Goal: Task Accomplishment & Management: Manage account settings

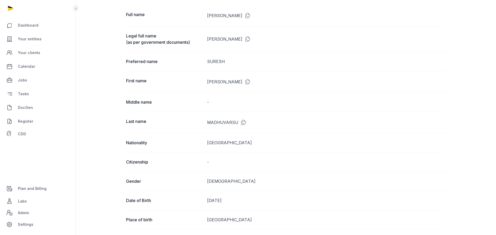
scroll to position [39, 0]
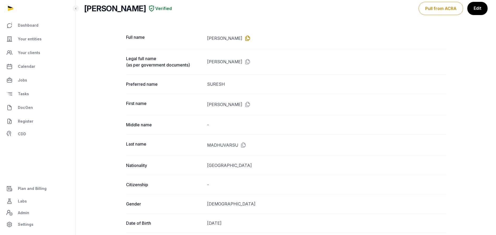
click at [251, 36] on icon at bounding box center [246, 38] width 8 height 8
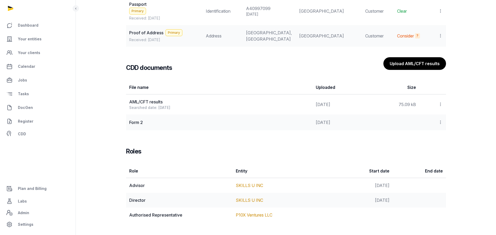
scroll to position [529, 0]
click at [239, 215] on link "P10X Ventures LLC" at bounding box center [254, 214] width 37 height 5
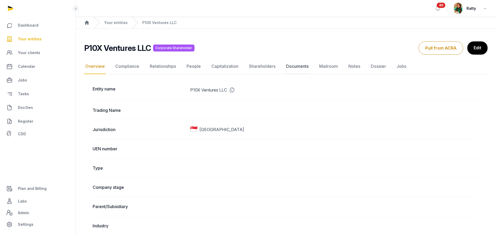
click at [293, 67] on link "Documents" at bounding box center [297, 66] width 25 height 15
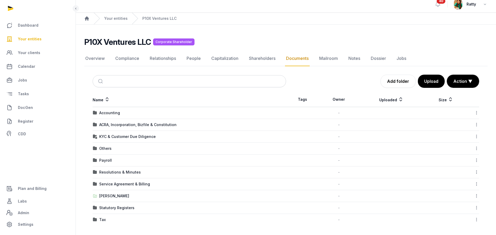
scroll to position [5, 0]
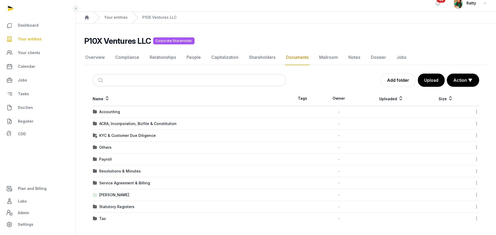
click at [118, 140] on td "KYC & Customer Due Diligence" at bounding box center [189, 135] width 193 height 12
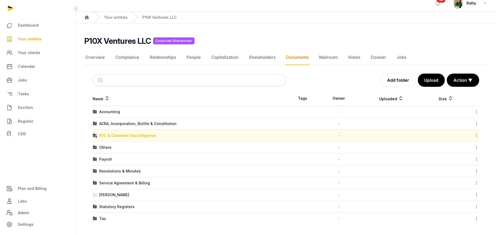
click at [121, 136] on div "KYC & Customer Due Diligence" at bounding box center [127, 135] width 57 height 5
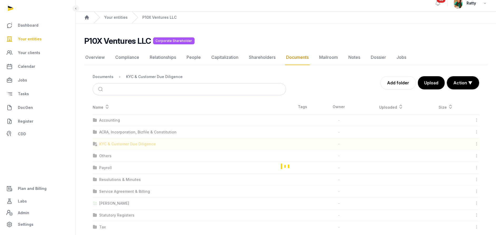
scroll to position [0, 0]
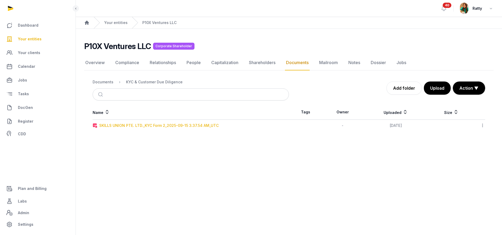
click at [129, 124] on div "SKILLS UNION PTE. LTD._KYC Form 2_2025-09-15 3.37.54 AM_UTC" at bounding box center [158, 125] width 119 height 5
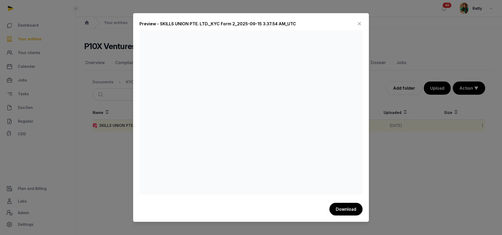
click at [359, 23] on icon at bounding box center [359, 23] width 6 height 8
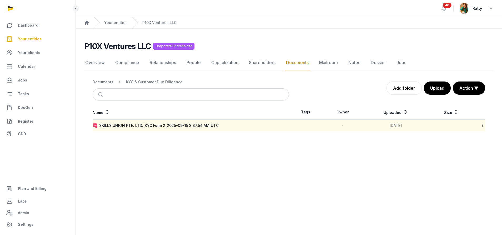
click at [37, 39] on span "Your entities" at bounding box center [30, 39] width 24 height 6
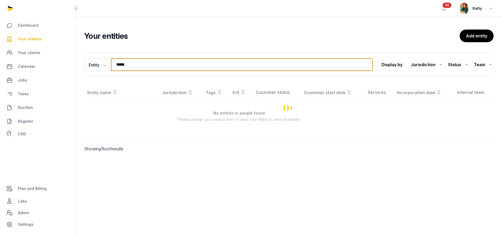
drag, startPoint x: 148, startPoint y: 62, endPoint x: -187, endPoint y: 22, distance: 337.5
click at [0, 22] on html "Dashboard Your entities Your clients Calendar Jobs Tasks DocGen Register CDD Pl…" at bounding box center [251, 117] width 502 height 235
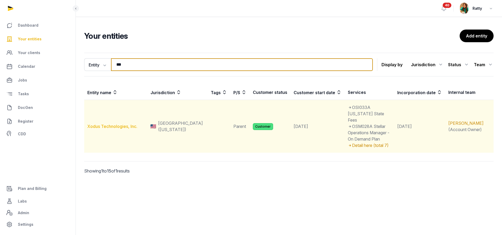
type input "***"
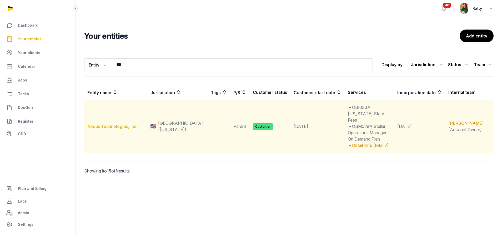
click at [123, 123] on link "Xodus Technologies, Inc." at bounding box center [112, 125] width 50 height 5
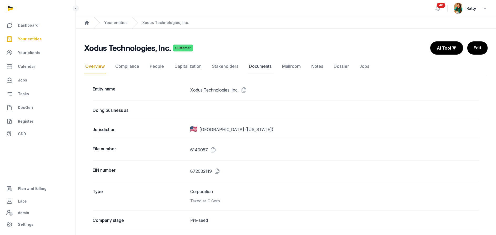
click at [259, 67] on link "Documents" at bounding box center [260, 66] width 25 height 15
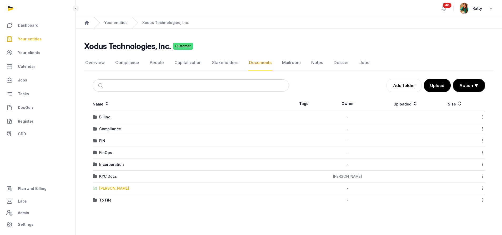
click at [108, 188] on div "Shared Folder" at bounding box center [114, 187] width 30 height 5
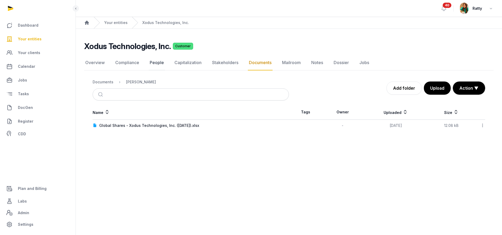
click at [158, 64] on link "People" at bounding box center [157, 62] width 16 height 15
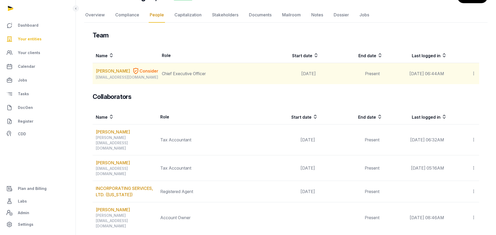
scroll to position [79, 0]
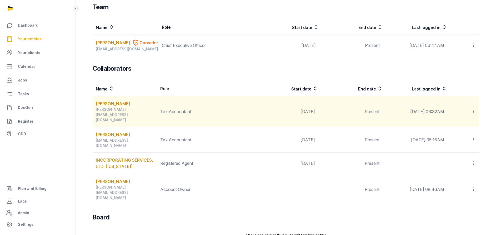
click at [473, 112] on icon at bounding box center [473, 111] width 5 height 6
click at [457, 134] on span "Edit role" at bounding box center [463, 135] width 15 height 5
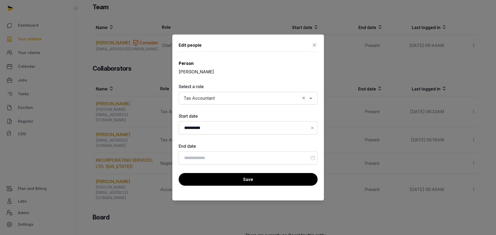
click at [315, 45] on icon at bounding box center [314, 45] width 6 height 8
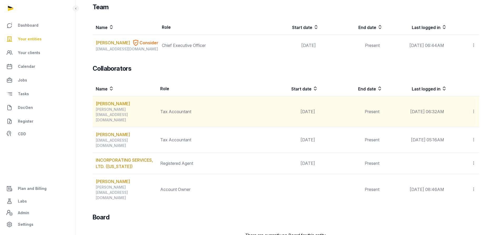
click at [473, 111] on icon at bounding box center [473, 111] width 5 height 6
click at [470, 146] on span "Delete" at bounding box center [464, 146] width 12 height 5
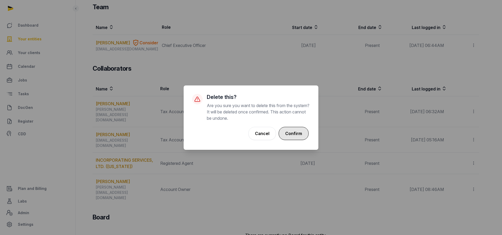
click at [290, 133] on button "Confirm" at bounding box center [294, 133] width 30 height 13
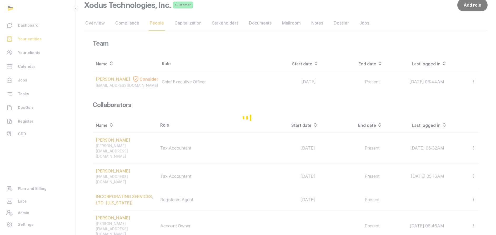
scroll to position [0, 0]
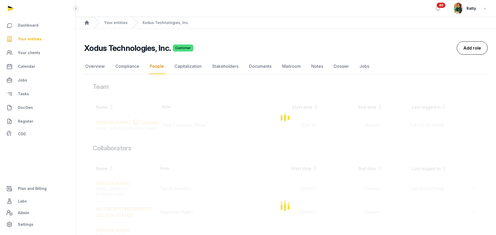
click at [465, 49] on link "Add role" at bounding box center [472, 47] width 31 height 13
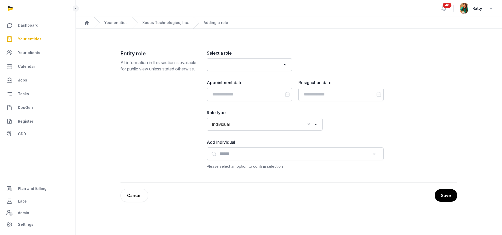
click at [228, 62] on input "Search for option" at bounding box center [245, 64] width 71 height 7
click at [235, 76] on li "Tax Accountant" at bounding box center [249, 76] width 85 height 8
type input "***"
click at [233, 88] on input "Datepicker input" at bounding box center [249, 94] width 85 height 13
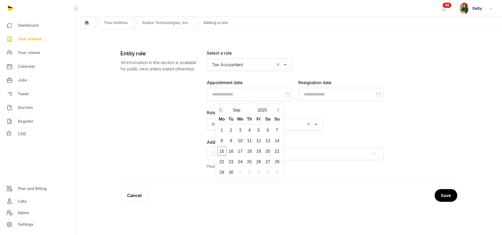
click at [221, 109] on icon "Previous month" at bounding box center [220, 109] width 5 height 5
click at [257, 170] on div "29" at bounding box center [258, 171] width 9 height 9
type input "**********"
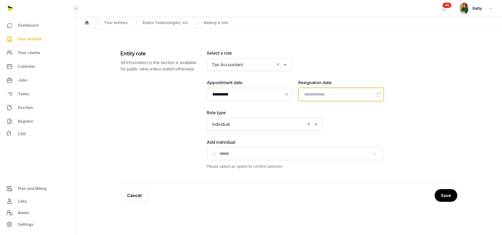
click at [312, 95] on input "Datepicker input" at bounding box center [340, 94] width 85 height 13
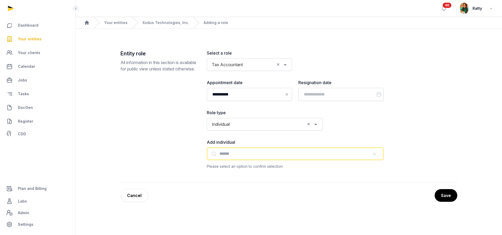
click at [230, 156] on input "text" at bounding box center [295, 153] width 177 height 13
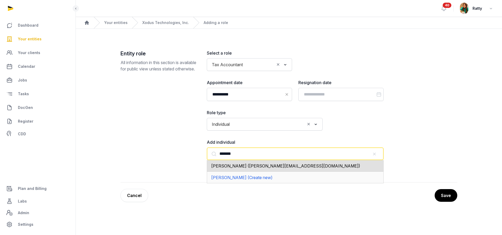
click at [250, 168] on span "Trushna Patel (Patel@twomiles.net)" at bounding box center [285, 165] width 149 height 5
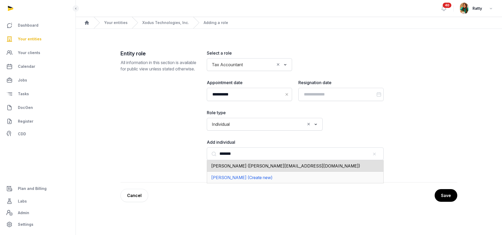
type input "**********"
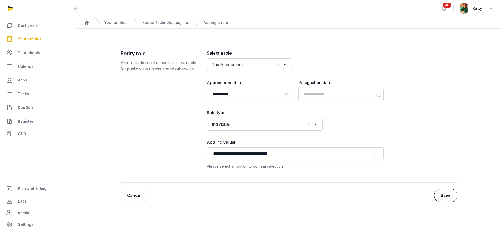
click at [442, 192] on button "Save" at bounding box center [445, 194] width 23 height 13
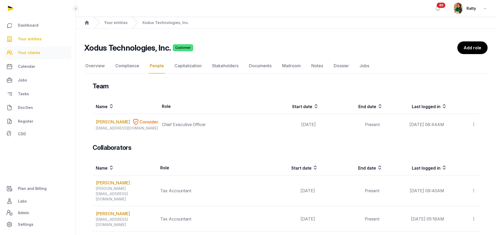
click at [28, 54] on span "Your clients" at bounding box center [29, 52] width 22 height 6
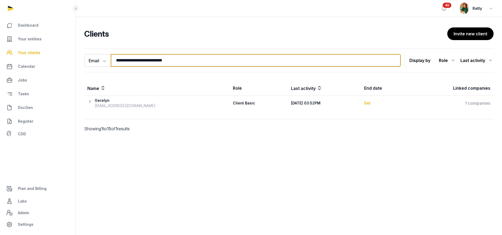
drag, startPoint x: 193, startPoint y: 62, endPoint x: -2, endPoint y: 66, distance: 195.6
click at [0, 66] on html "**********" at bounding box center [251, 117] width 502 height 235
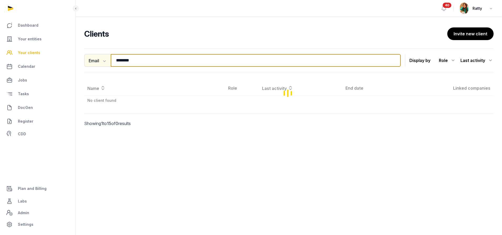
type input "********"
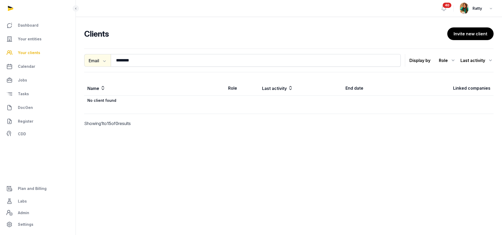
click at [101, 60] on button "Email" at bounding box center [97, 60] width 27 height 13
click at [97, 68] on div "Name" at bounding box center [105, 72] width 42 height 11
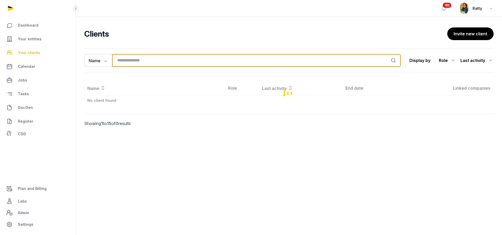
click at [148, 59] on input "search" at bounding box center [256, 60] width 289 height 13
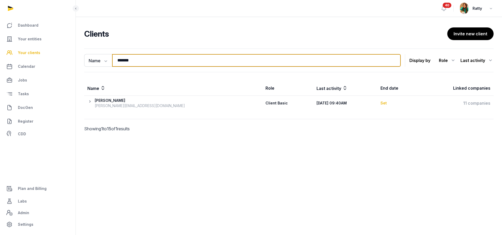
type input "*******"
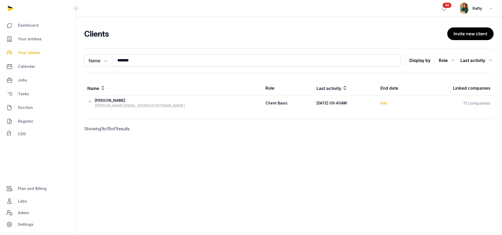
click at [90, 102] on icon at bounding box center [90, 103] width 7 height 11
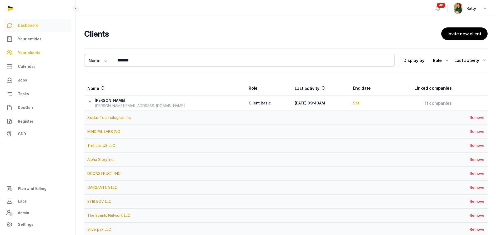
click at [28, 25] on span "Dashboard" at bounding box center [28, 25] width 21 height 6
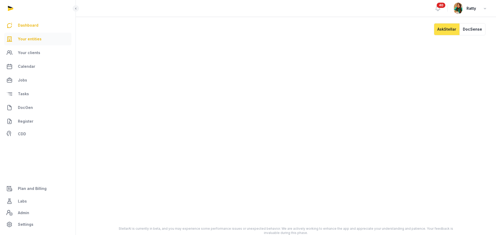
click at [33, 37] on span "Your entities" at bounding box center [30, 39] width 24 height 6
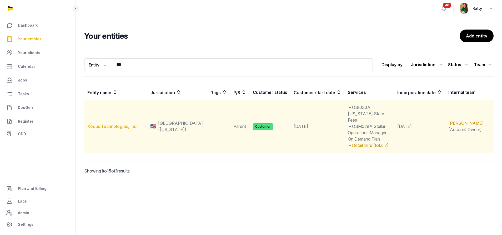
click at [114, 123] on link "Xodus Technologies, Inc." at bounding box center [112, 125] width 50 height 5
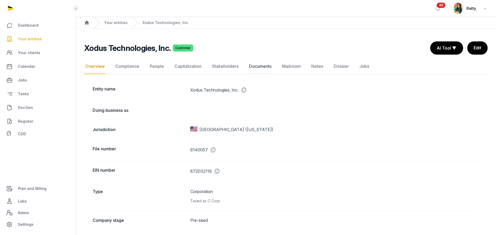
click at [257, 68] on link "Documents" at bounding box center [260, 66] width 25 height 15
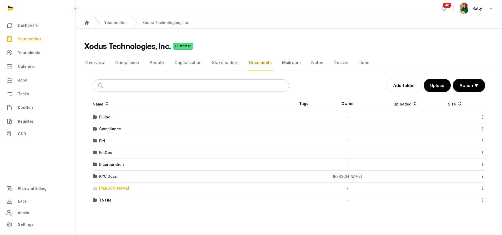
click at [111, 189] on div "Shared Folder" at bounding box center [114, 187] width 30 height 5
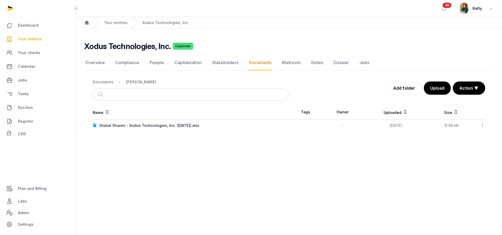
click at [102, 79] on ol "Documents Shared Folder" at bounding box center [124, 82] width 63 height 6
click at [99, 83] on div "Documents" at bounding box center [103, 81] width 21 height 5
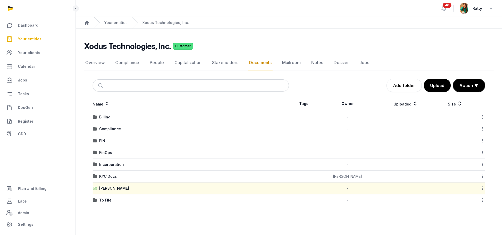
click at [484, 185] on icon at bounding box center [482, 188] width 5 height 6
click at [469, 210] on div "Edit properties" at bounding box center [464, 210] width 42 height 9
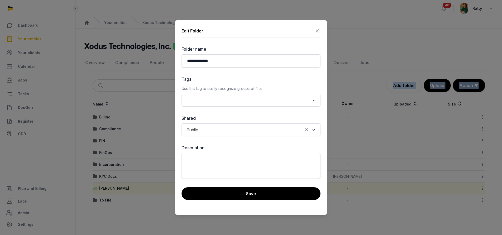
click at [469, 210] on div at bounding box center [251, 117] width 502 height 235
click at [319, 30] on icon at bounding box center [317, 31] width 6 height 8
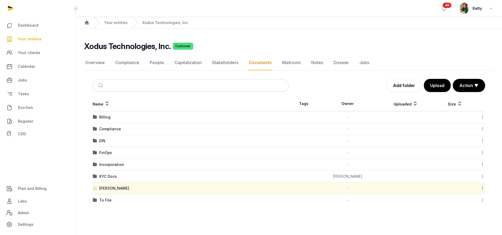
click at [481, 187] on icon at bounding box center [482, 188] width 5 height 6
click at [467, 218] on div "Copy link" at bounding box center [464, 220] width 42 height 9
click at [104, 150] on div "FinOps" at bounding box center [105, 152] width 13 height 5
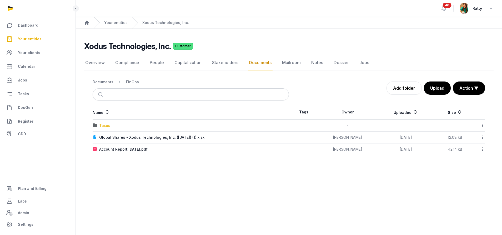
click at [104, 125] on div "Taxes" at bounding box center [104, 125] width 11 height 5
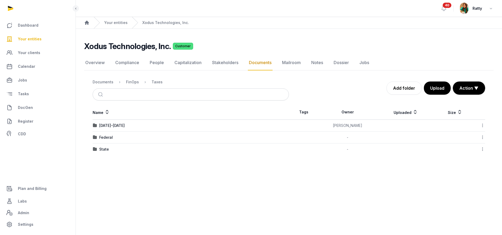
click at [104, 124] on div "2021-2023" at bounding box center [112, 125] width 26 height 5
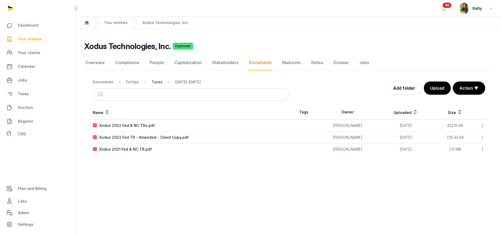
click at [155, 82] on div "Taxes" at bounding box center [157, 81] width 11 height 5
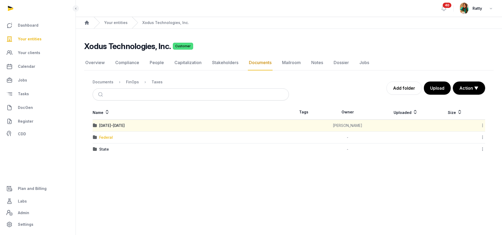
click at [110, 137] on div "Federal" at bounding box center [106, 136] width 14 height 5
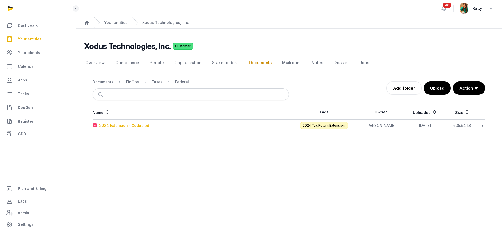
click at [118, 126] on div "2024 Extension - Xodus.pdf" at bounding box center [125, 125] width 52 height 5
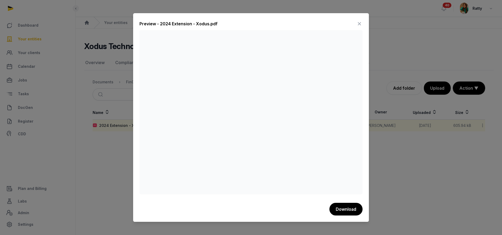
click at [358, 23] on icon at bounding box center [359, 23] width 6 height 8
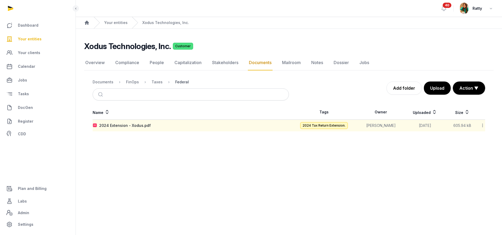
click at [178, 82] on div "Federal" at bounding box center [182, 81] width 14 height 5
click at [158, 82] on div "Taxes" at bounding box center [157, 81] width 11 height 5
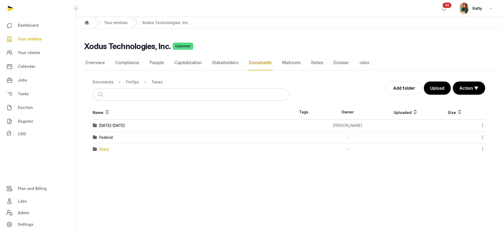
click at [106, 150] on div "State" at bounding box center [104, 148] width 10 height 5
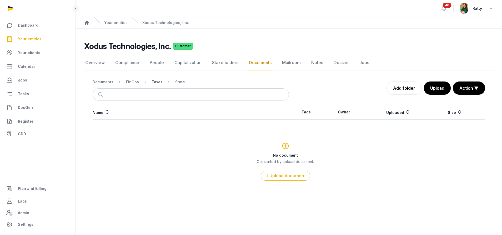
click at [159, 83] on div "Taxes" at bounding box center [157, 81] width 11 height 5
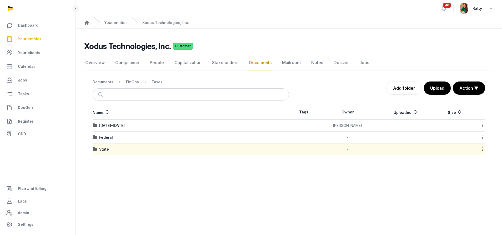
click at [484, 137] on icon at bounding box center [482, 137] width 5 height 6
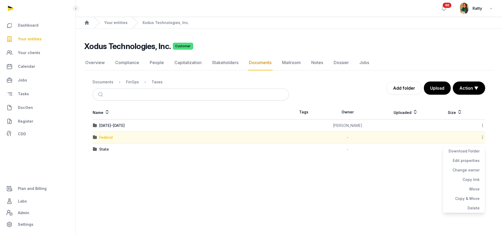
click at [106, 138] on div "Federal" at bounding box center [106, 136] width 14 height 5
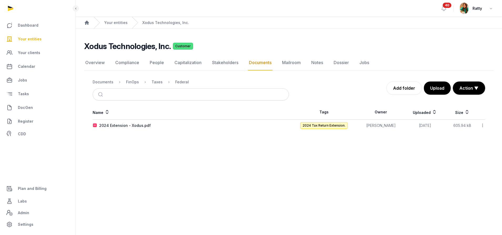
click at [481, 124] on icon at bounding box center [482, 125] width 5 height 6
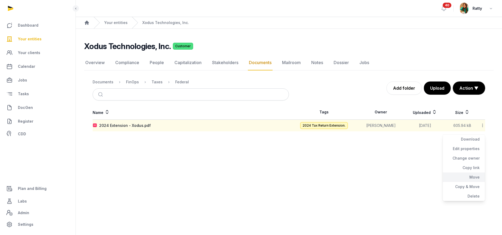
click at [473, 176] on div "Move" at bounding box center [464, 176] width 42 height 9
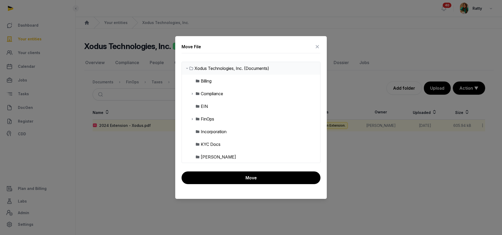
click at [192, 119] on icon at bounding box center [192, 119] width 4 height 6
click at [197, 131] on icon at bounding box center [197, 131] width 4 height 6
click at [205, 131] on div "Taxes" at bounding box center [211, 131] width 12 height 6
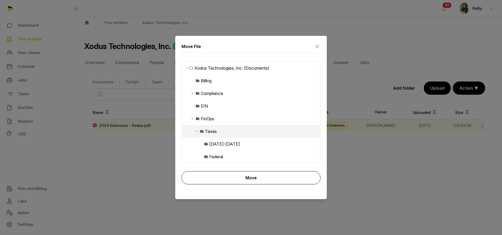
click at [240, 176] on button "Move" at bounding box center [251, 177] width 139 height 13
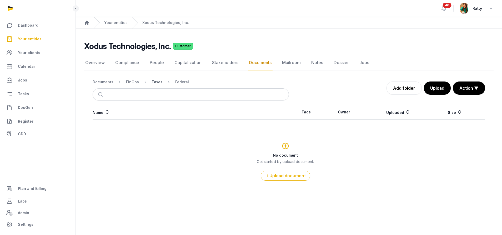
click at [156, 84] on div "Taxes" at bounding box center [157, 81] width 11 height 5
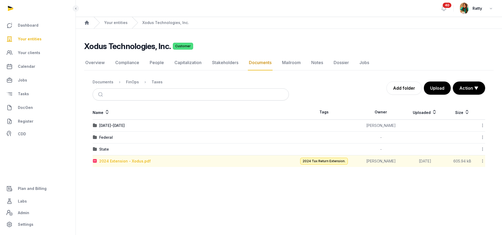
click at [140, 163] on div "2024 Extension - Xodus.pdf" at bounding box center [125, 160] width 52 height 5
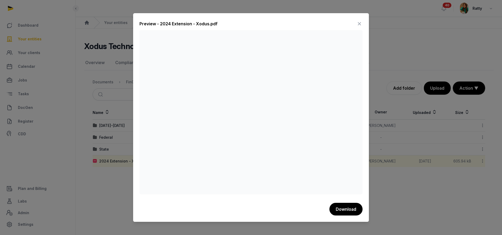
click at [360, 23] on icon at bounding box center [359, 23] width 6 height 8
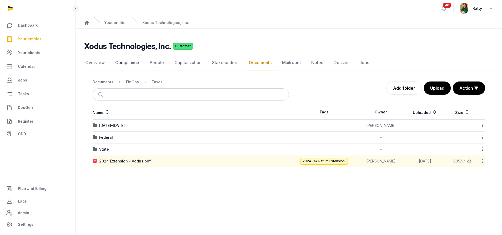
click at [134, 61] on link "Compliance" at bounding box center [127, 62] width 26 height 15
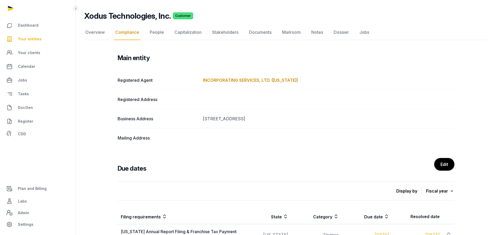
scroll to position [79, 0]
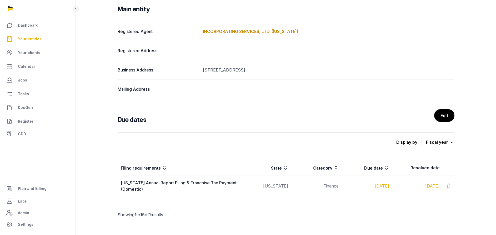
click at [443, 106] on div "Main entity Registered Agent INCORPORATING SERVICES, LTD. (DELAWARE) Registered…" at bounding box center [286, 114] width 354 height 240
click at [443, 114] on link "Edit" at bounding box center [444, 115] width 21 height 13
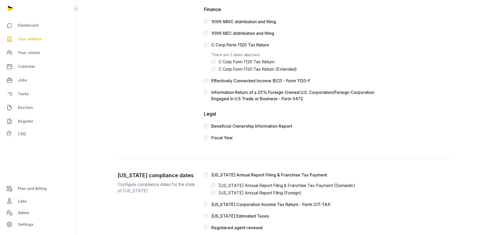
scroll to position [151, 0]
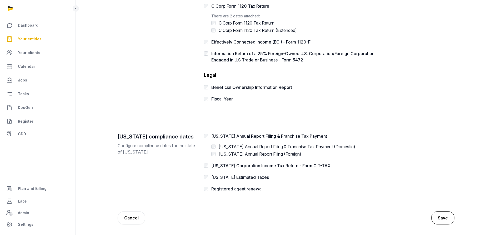
click at [445, 220] on button "Save" at bounding box center [442, 217] width 23 height 13
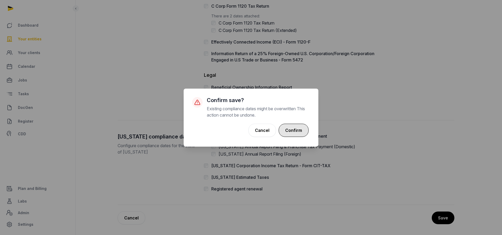
click at [285, 126] on button "Confirm" at bounding box center [294, 129] width 30 height 13
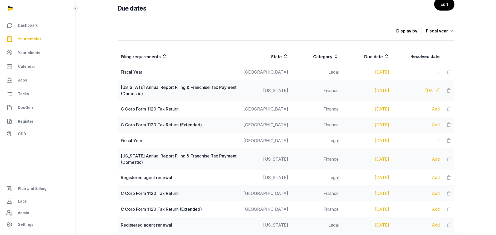
scroll to position [237, 0]
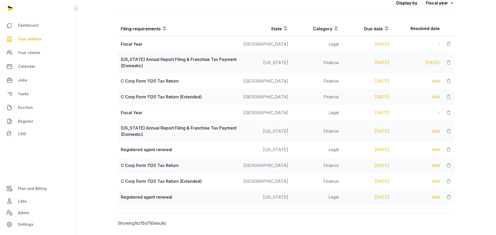
click at [434, 81] on div "Add" at bounding box center [418, 81] width 44 height 6
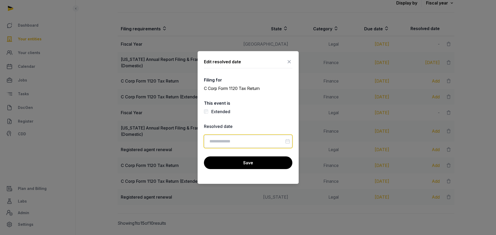
click at [226, 138] on input "Datepicker input" at bounding box center [248, 140] width 88 height 13
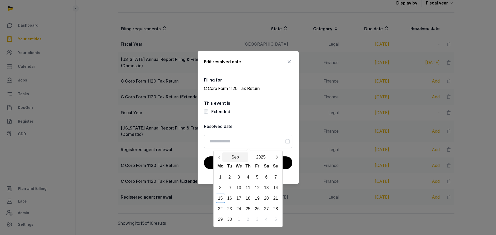
click at [223, 155] on button "Sep" at bounding box center [235, 156] width 26 height 9
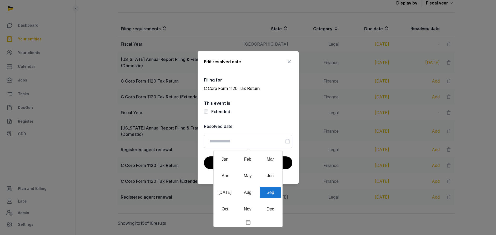
click at [223, 155] on div "Jan" at bounding box center [225, 159] width 21 height 12
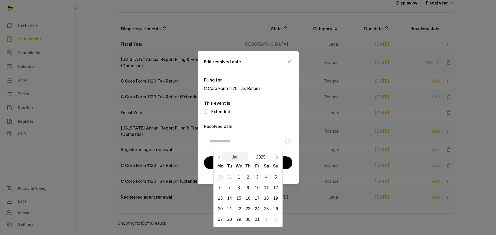
click at [223, 155] on button "Jan" at bounding box center [235, 156] width 26 height 9
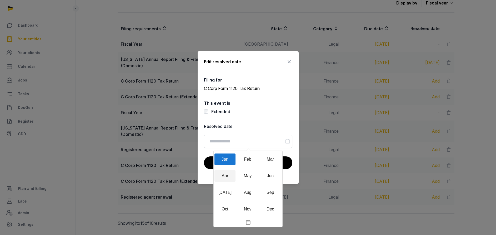
click at [222, 172] on div "Apr" at bounding box center [225, 176] width 21 height 12
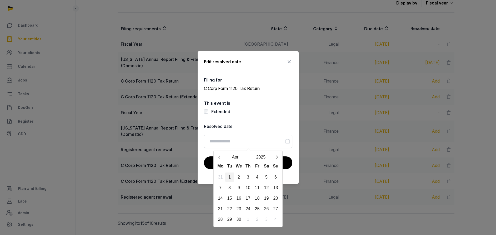
click at [231, 175] on div "1" at bounding box center [229, 176] width 9 height 9
type input "**********"
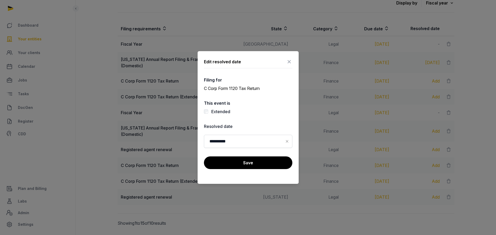
drag, startPoint x: 235, startPoint y: 163, endPoint x: 233, endPoint y: 160, distance: 3.4
click at [234, 162] on button "Save" at bounding box center [248, 162] width 88 height 13
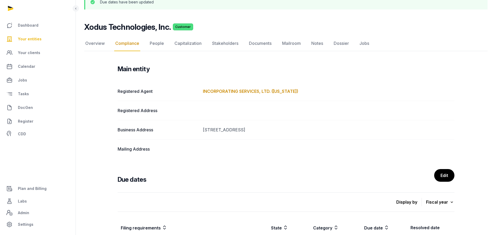
scroll to position [0, 0]
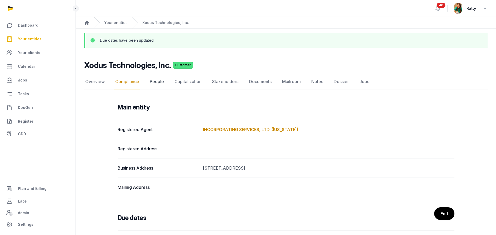
click at [152, 82] on link "People" at bounding box center [157, 81] width 16 height 15
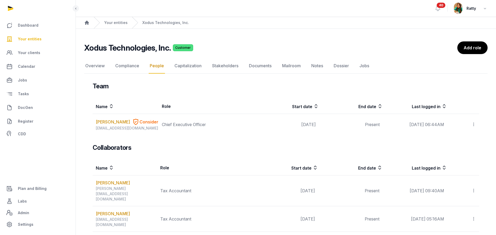
click at [32, 37] on span "Your entities" at bounding box center [30, 39] width 24 height 6
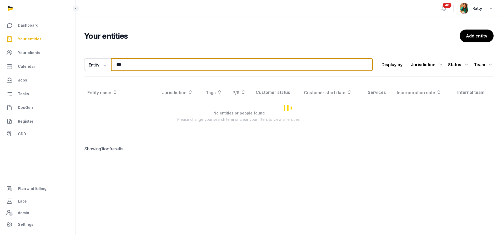
drag, startPoint x: 150, startPoint y: 67, endPoint x: -32, endPoint y: 67, distance: 181.9
click at [0, 67] on html "Dashboard Your entities Your clients Calendar Jobs Tasks DocGen Register CDD Pl…" at bounding box center [251, 117] width 502 height 235
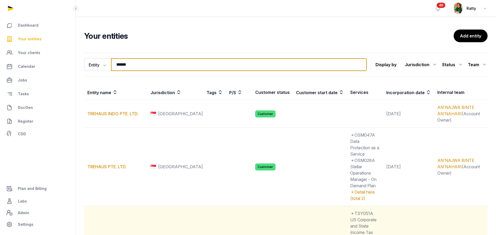
type input "******"
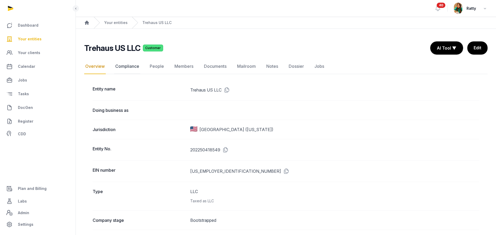
click at [123, 70] on link "Compliance" at bounding box center [127, 66] width 26 height 15
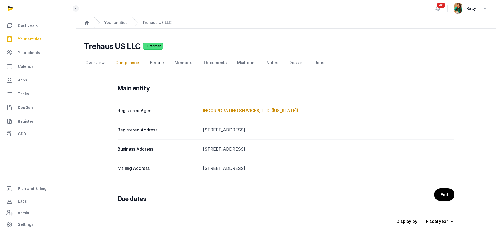
click at [160, 63] on link "People" at bounding box center [157, 62] width 16 height 15
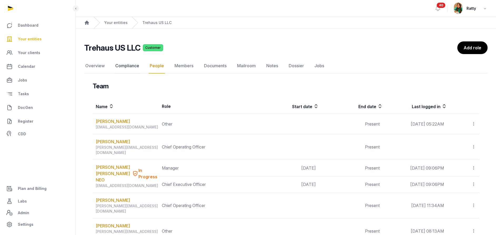
click at [130, 66] on link "Compliance" at bounding box center [127, 65] width 26 height 15
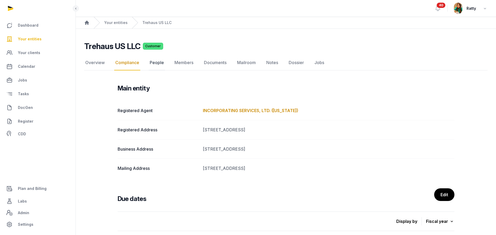
click at [162, 59] on link "People" at bounding box center [157, 62] width 16 height 15
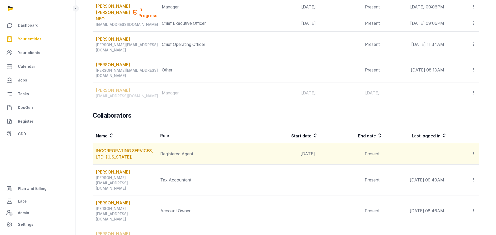
scroll to position [197, 0]
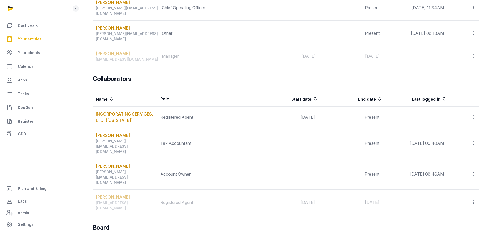
click at [31, 40] on span "Your entities" at bounding box center [30, 39] width 24 height 6
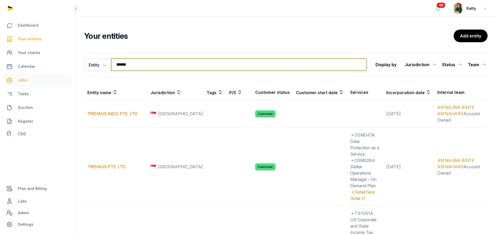
drag, startPoint x: 135, startPoint y: 65, endPoint x: 40, endPoint y: 79, distance: 96.5
click at [45, 79] on div "Dashboard Your entities Your clients Calendar Jobs Tasks DocGen Register CDD Pl…" at bounding box center [248, 174] width 496 height 349
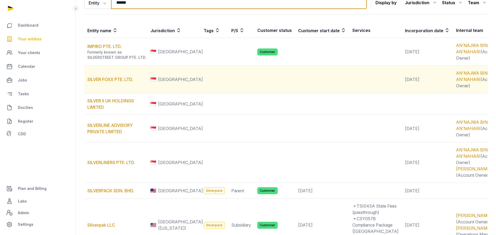
scroll to position [118, 0]
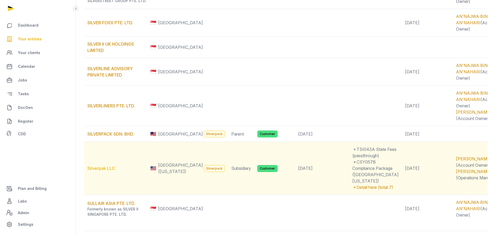
type input "******"
click at [96, 165] on link "Silverpak LLC" at bounding box center [101, 167] width 28 height 5
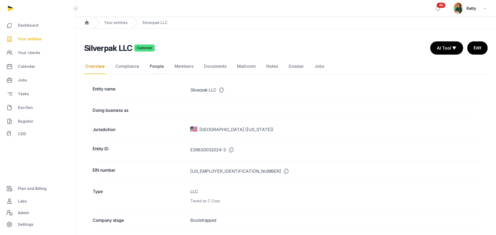
click at [157, 64] on link "People" at bounding box center [157, 66] width 16 height 15
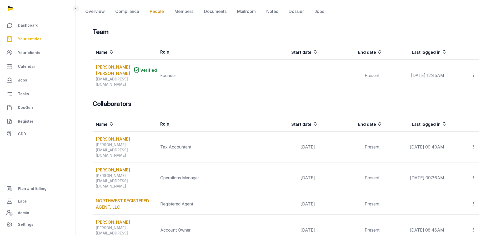
scroll to position [79, 0]
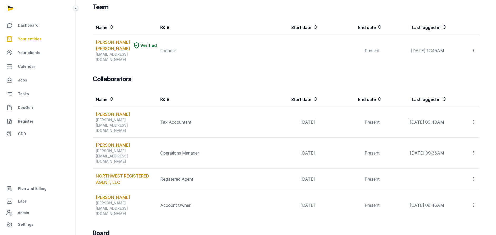
click at [28, 37] on span "Your entities" at bounding box center [30, 39] width 24 height 6
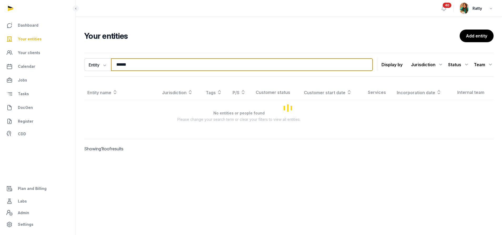
drag, startPoint x: 165, startPoint y: 68, endPoint x: -21, endPoint y: 62, distance: 185.7
click at [0, 62] on html "Dashboard Your entities Your clients Calendar Jobs Tasks DocGen Register CDD Pl…" at bounding box center [251, 117] width 502 height 235
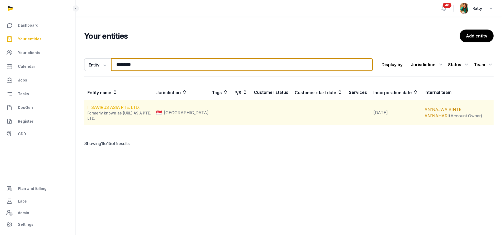
type input "*********"
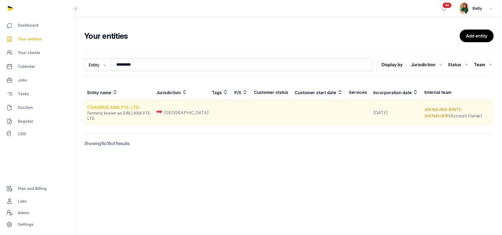
click at [118, 107] on link "ITSAVIRUS ASIA PTE. LTD." at bounding box center [113, 106] width 52 height 5
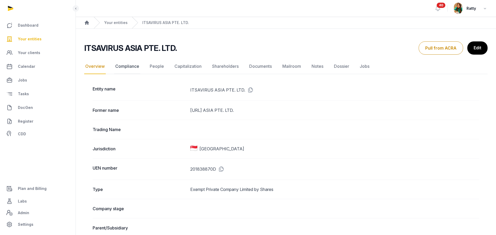
click at [133, 69] on link "Compliance" at bounding box center [127, 66] width 26 height 15
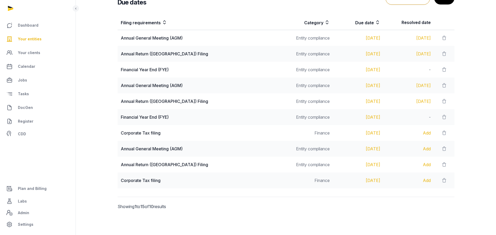
scroll to position [15, 0]
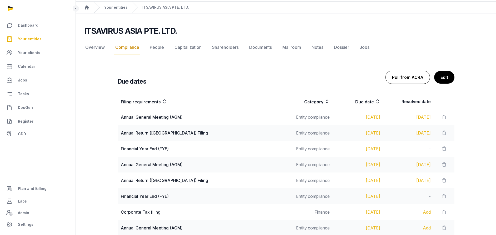
click at [412, 77] on button "Pull from ACRA" at bounding box center [408, 77] width 44 height 13
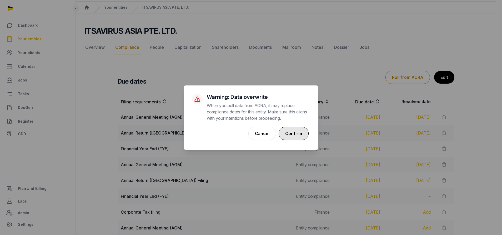
click at [291, 135] on button "Confirm" at bounding box center [294, 133] width 30 height 13
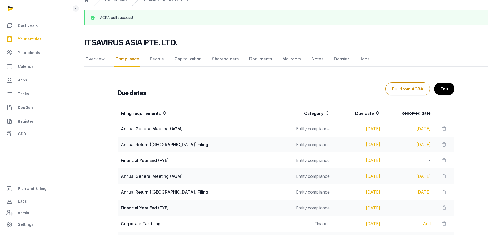
scroll to position [113, 0]
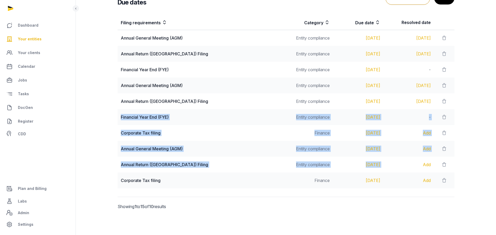
drag, startPoint x: 121, startPoint y: 115, endPoint x: 386, endPoint y: 167, distance: 270.2
click at [386, 167] on tbody "Annual General Meeting (AGM) Entity compliance Apr 30, 2024 May 02, 2024 Annual…" at bounding box center [286, 109] width 337 height 158
copy tbody "Financial Year End (FYE) Entity compliance Oct 31, 2025 - Corporate Tax filing …"
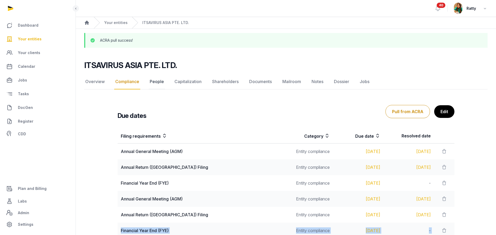
click at [152, 79] on link "People" at bounding box center [157, 81] width 16 height 15
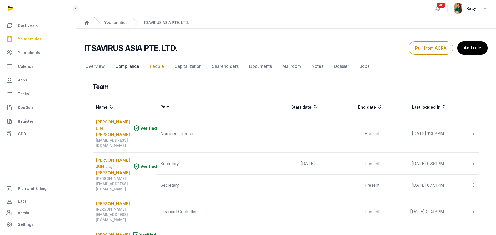
click at [129, 65] on link "Compliance" at bounding box center [127, 66] width 26 height 15
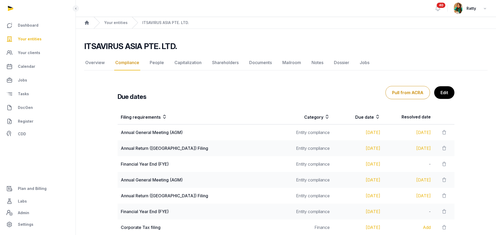
scroll to position [39, 0]
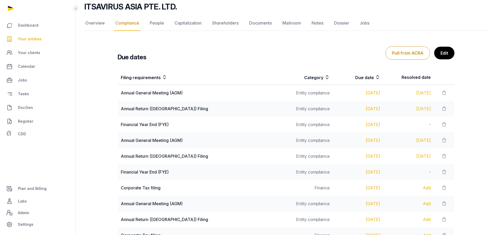
click at [24, 41] on span "Your entities" at bounding box center [30, 39] width 24 height 6
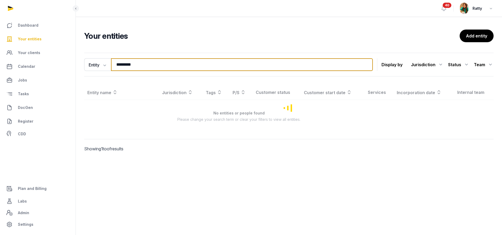
drag, startPoint x: 138, startPoint y: 64, endPoint x: 4, endPoint y: 64, distance: 134.2
click at [16, 68] on div "Dashboard Your entities Your clients Calendar Jobs Tasks DocGen Register CDD Pl…" at bounding box center [251, 117] width 502 height 235
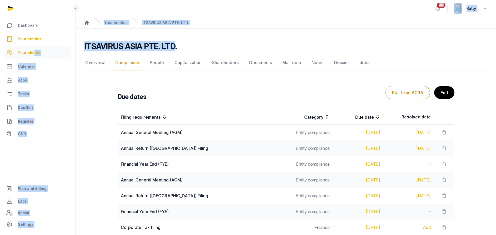
drag, startPoint x: 173, startPoint y: 47, endPoint x: 33, endPoint y: 52, distance: 140.6
click at [33, 52] on div "Dashboard Your entities Your clients Calendar Jobs Tasks DocGen Register CDD Pl…" at bounding box center [248, 164] width 496 height 329
click at [141, 42] on h2 "ITSAVIRUS ASIA PTE. LTD." at bounding box center [130, 45] width 93 height 9
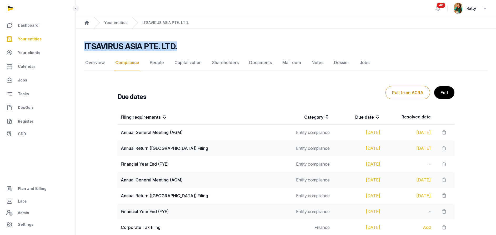
drag, startPoint x: 180, startPoint y: 45, endPoint x: 83, endPoint y: 47, distance: 97.1
click at [83, 47] on div "ITSAVIRUS ASIA PTE. LTD. Compliance Overview Compliance People Capitalization S…" at bounding box center [286, 180] width 420 height 279
copy h2 "ITSAVIRUS ASIA PTE. LTD."
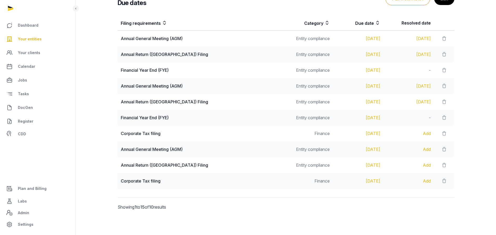
scroll to position [94, 0]
drag, startPoint x: 377, startPoint y: 134, endPoint x: 121, endPoint y: 134, distance: 256.1
click at [121, 134] on tr "Corporate Tax filing Finance Nov 30, 2025 Add" at bounding box center [286, 133] width 337 height 16
copy tr "Corporate Tax filing Finance Nov 30, 2025"
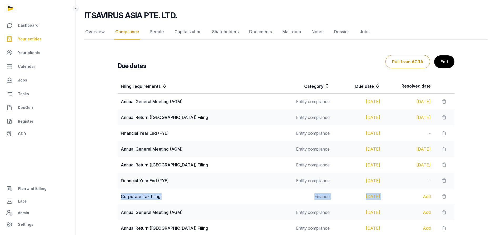
scroll to position [0, 0]
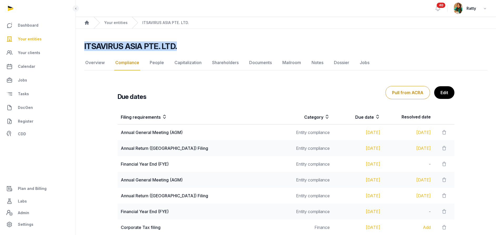
drag, startPoint x: 183, startPoint y: 46, endPoint x: 84, endPoint y: 48, distance: 98.7
click at [84, 48] on div "ITSAVIRUS ASIA PTE. LTD." at bounding box center [283, 45] width 399 height 9
copy h2 "ITSAVIRUS ASIA PTE. LTD."
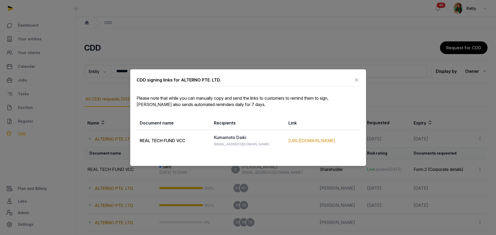
click at [358, 79] on icon at bounding box center [356, 80] width 6 height 8
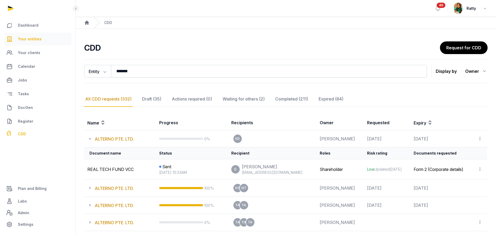
click at [31, 37] on span "Your entities" at bounding box center [30, 39] width 24 height 6
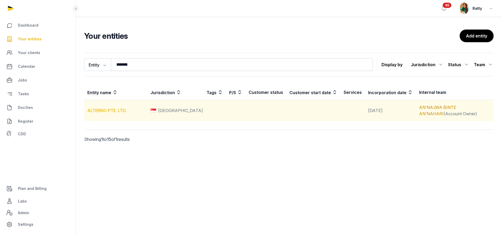
click at [111, 110] on link "ALTERNO PTE. LTD." at bounding box center [106, 110] width 39 height 5
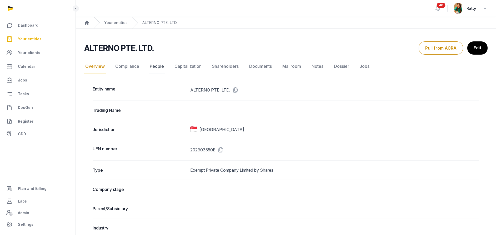
click at [159, 67] on link "People" at bounding box center [157, 66] width 16 height 15
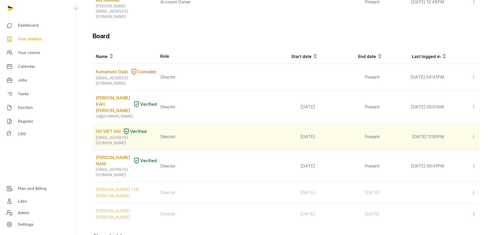
scroll to position [237, 0]
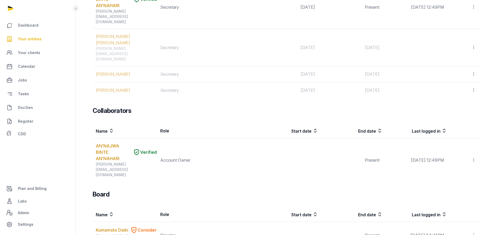
click at [27, 34] on link "Your entities" at bounding box center [37, 39] width 67 height 13
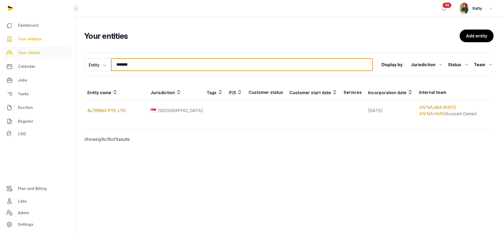
drag, startPoint x: 134, startPoint y: 67, endPoint x: 18, endPoint y: 56, distance: 116.9
click at [28, 59] on div "Dashboard Your entities Your clients Calendar Jobs Tasks DocGen Register CDD Pl…" at bounding box center [251, 117] width 502 height 235
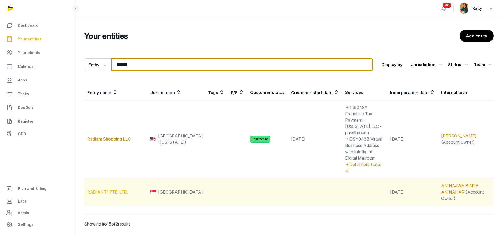
type input "*******"
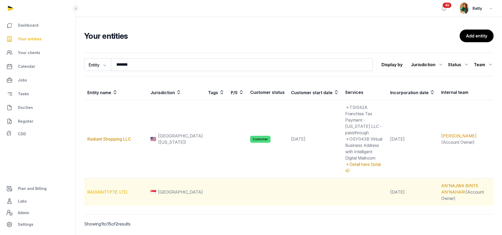
click at [106, 189] on link "RADIANT1 PTE. LTD." at bounding box center [107, 191] width 41 height 5
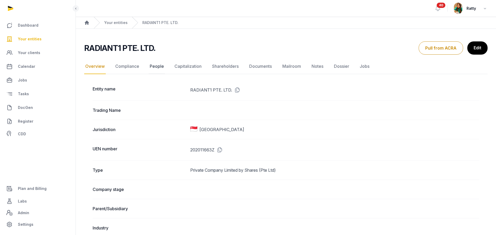
click at [157, 66] on link "People" at bounding box center [157, 66] width 16 height 15
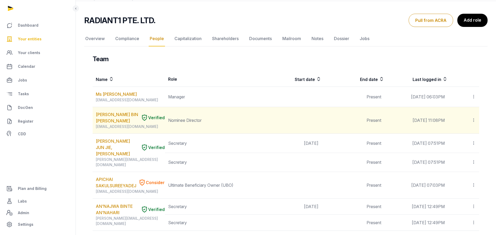
scroll to position [39, 0]
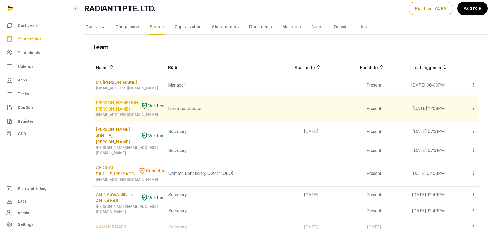
click at [108, 104] on link "MOHAMMAD FAHMY BIN RAIMI" at bounding box center [117, 105] width 43 height 13
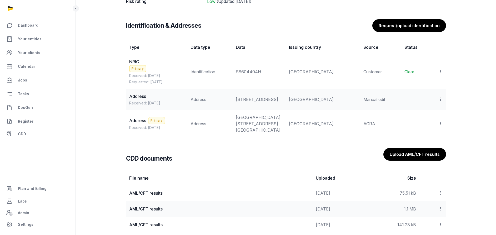
scroll to position [434, 0]
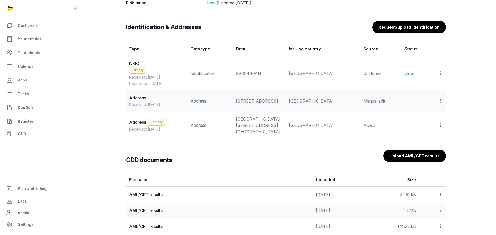
click at [440, 73] on icon at bounding box center [440, 73] width 5 height 6
click at [425, 88] on div "View" at bounding box center [417, 87] width 51 height 11
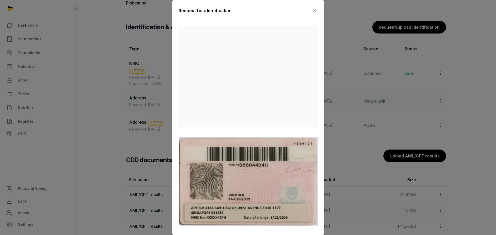
click at [311, 11] on icon at bounding box center [314, 10] width 6 height 8
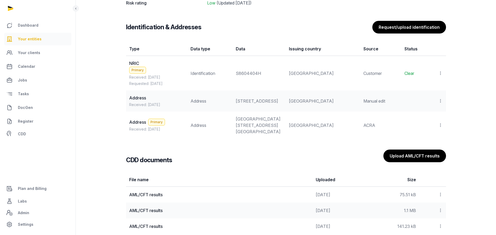
click at [36, 38] on span "Your entities" at bounding box center [30, 39] width 24 height 6
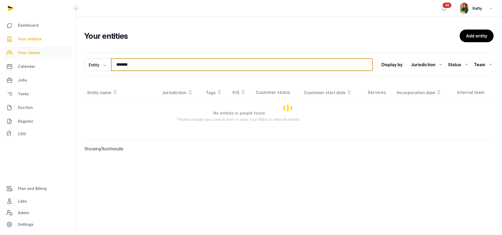
drag, startPoint x: 155, startPoint y: 66, endPoint x: 5, endPoint y: 55, distance: 150.7
click at [5, 55] on div "Dashboard Your entities Your clients Calendar Jobs Tasks DocGen Register CDD Pl…" at bounding box center [251, 117] width 502 height 235
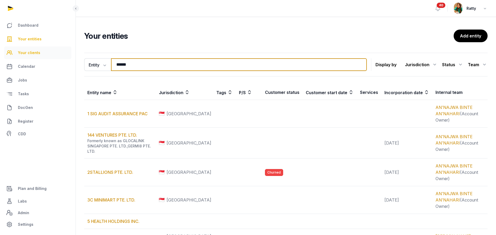
type input "******"
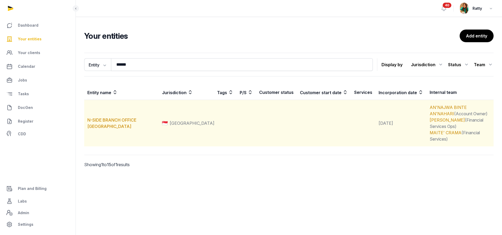
click at [112, 121] on td "N-SIDE BRANCH OFFICE [GEOGRAPHIC_DATA]" at bounding box center [121, 123] width 75 height 47
click at [108, 120] on link "N-SIDE BRANCH OFFICE [GEOGRAPHIC_DATA]" at bounding box center [111, 123] width 49 height 12
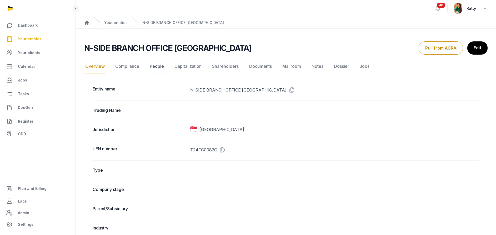
click at [155, 69] on link "People" at bounding box center [157, 66] width 16 height 15
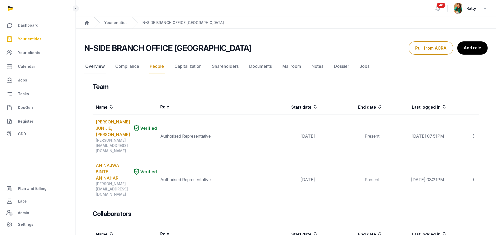
click at [94, 66] on link "Overview" at bounding box center [95, 66] width 22 height 15
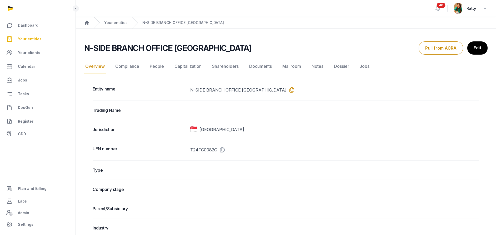
click at [287, 87] on icon at bounding box center [291, 90] width 8 height 8
click at [314, 64] on link "Notes" at bounding box center [318, 66] width 14 height 15
